Goal: Navigation & Orientation: Go to known website

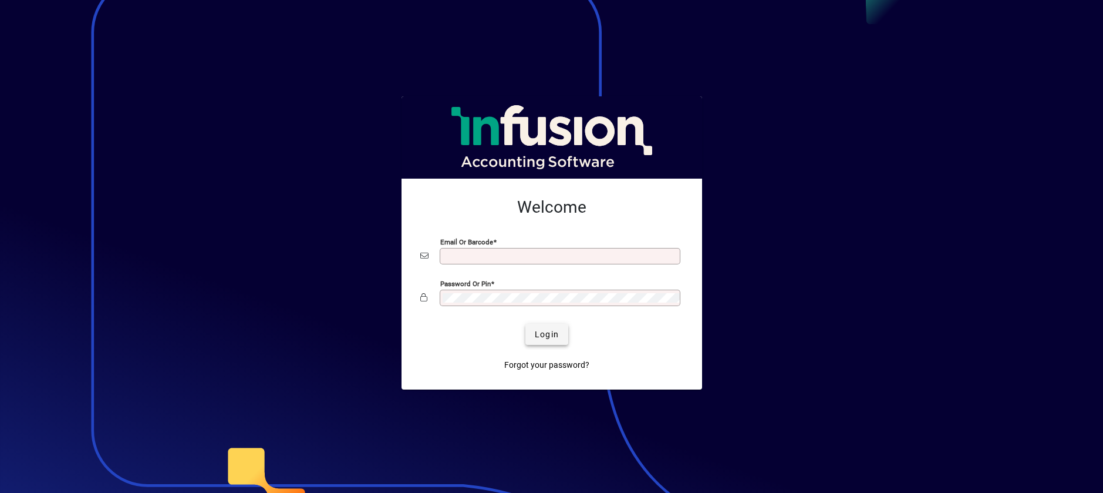
type input "**********"
click at [552, 332] on span "Login" at bounding box center [547, 334] width 24 height 12
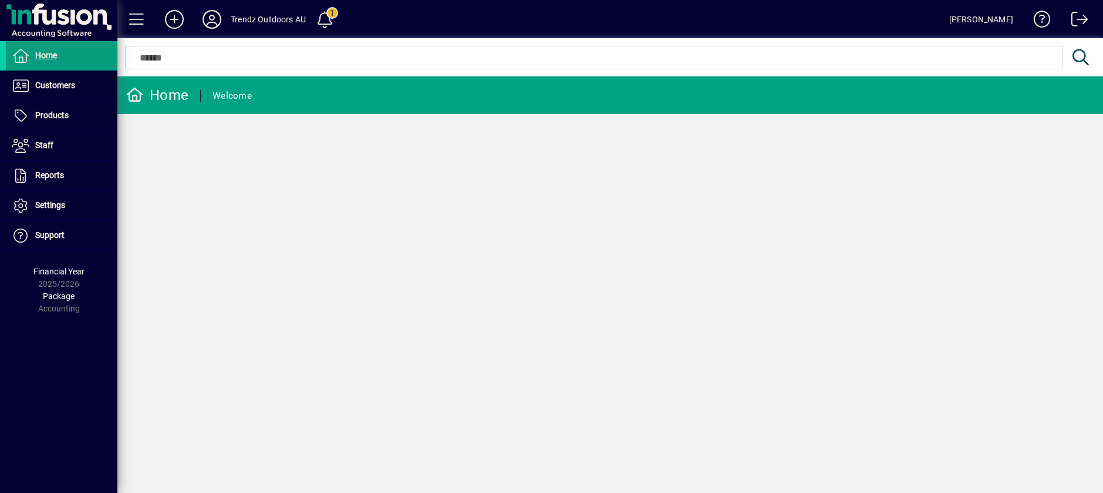
click at [213, 20] on icon at bounding box center [211, 19] width 23 height 19
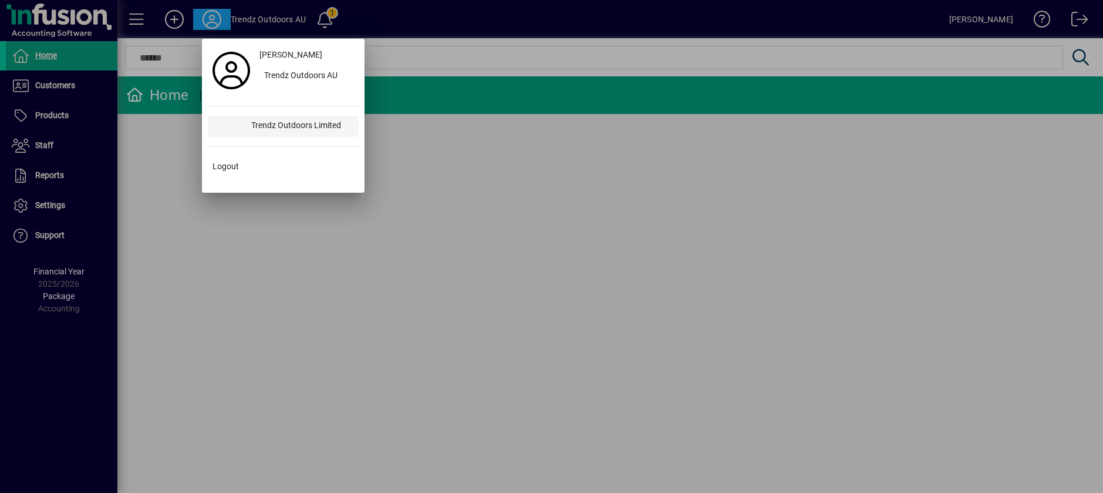
click at [289, 122] on div "Trendz Outdoors Limited" at bounding box center [300, 126] width 117 height 21
